Goal: Information Seeking & Learning: Learn about a topic

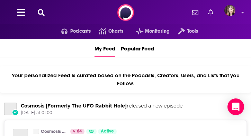
click at [41, 11] on icon at bounding box center [41, 12] width 7 height 7
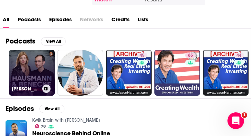
scroll to position [62, 0]
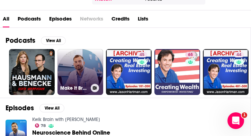
type input "[PERSON_NAME]"
click at [77, 68] on link "Make it Brain (with Dr. Brein)" at bounding box center [81, 72] width 46 height 46
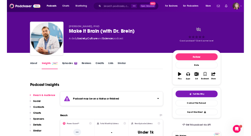
scroll to position [0, 0]
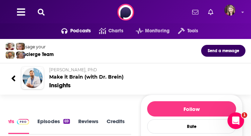
click at [49, 76] on h2 "[PERSON_NAME], PhD Make it Brain (with Dr. Brein)" at bounding box center [144, 73] width 191 height 13
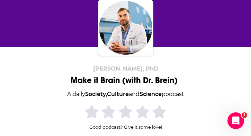
scroll to position [56, 0]
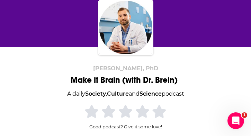
click at [71, 79] on div "Make it Brain (with Dr. Brein)" at bounding box center [126, 80] width 110 height 10
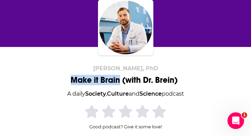
drag, startPoint x: 69, startPoint y: 78, endPoint x: 121, endPoint y: 78, distance: 52.0
click at [121, 78] on div "[PERSON_NAME], PhD Make it Brain (with Dr. Brein) A daily Society , Culture and…" at bounding box center [126, 134] width 228 height 139
copy h1 "Make it Brain"
